Goal: Information Seeking & Learning: Learn about a topic

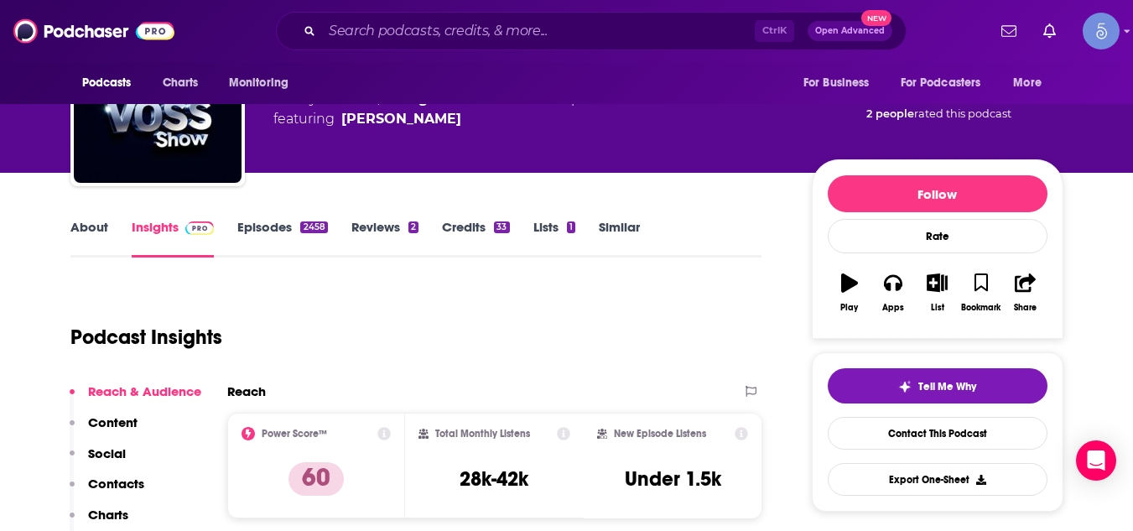
scroll to position [101, 0]
click at [420, 34] on input "Search podcasts, credits, & more..." at bounding box center [538, 31] width 433 height 27
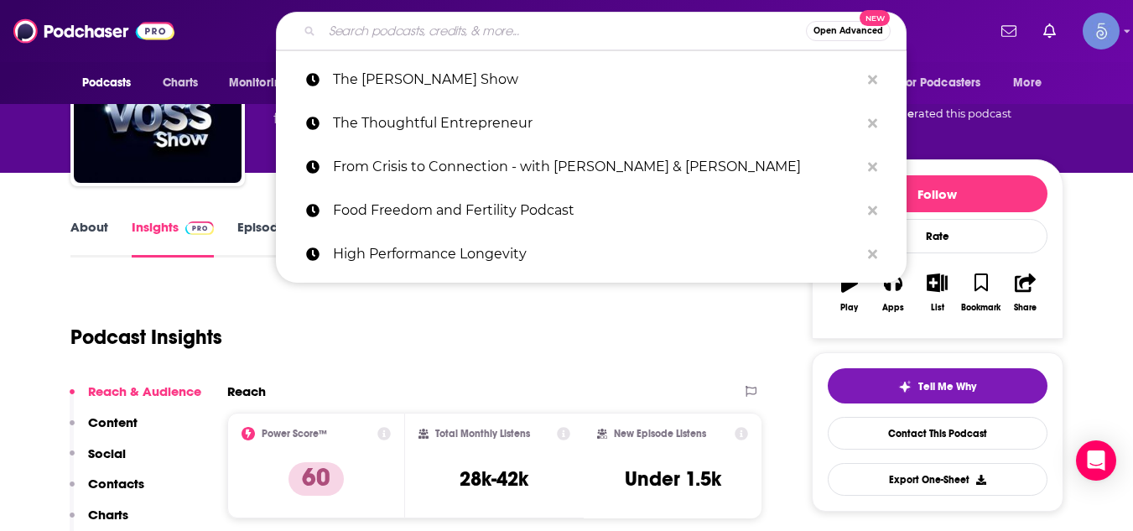
paste input "Healthy Wealthy & Smart"
type input "Healthy Wealthy & Smart"
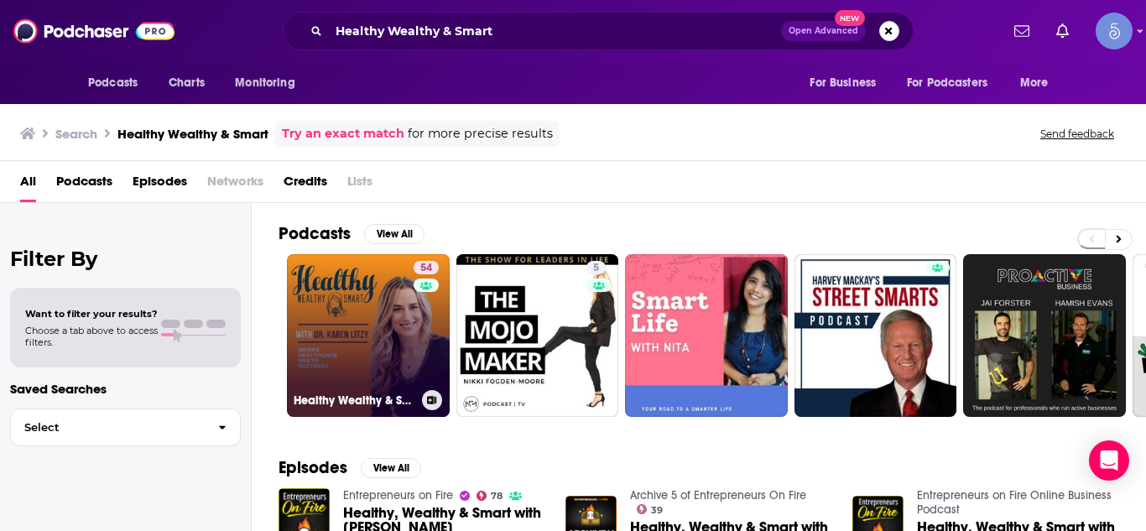
click at [339, 298] on link "54 Healthy Wealthy & Smart" at bounding box center [368, 335] width 163 height 163
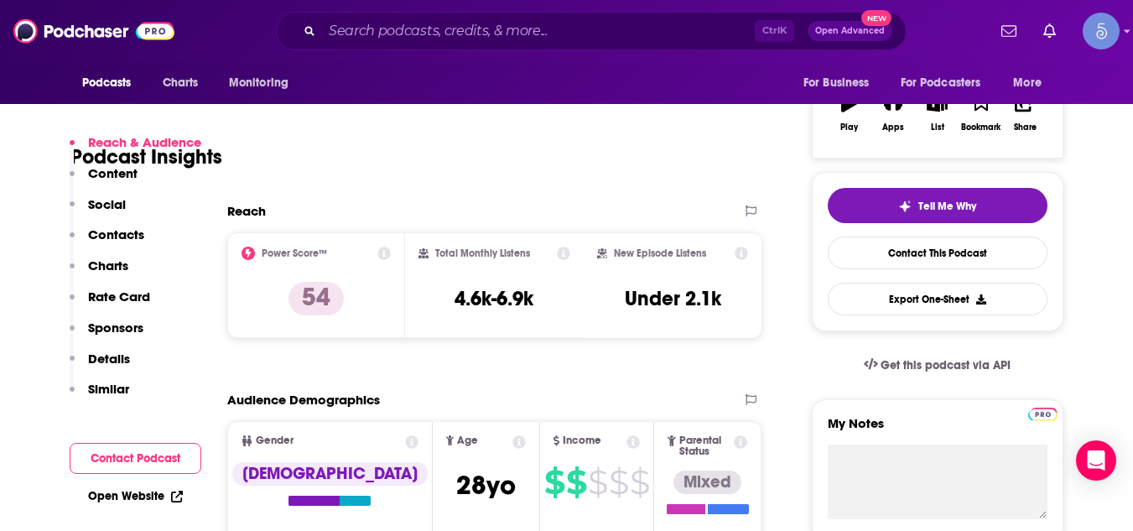
scroll to position [335, 0]
